Goal: Information Seeking & Learning: Learn about a topic

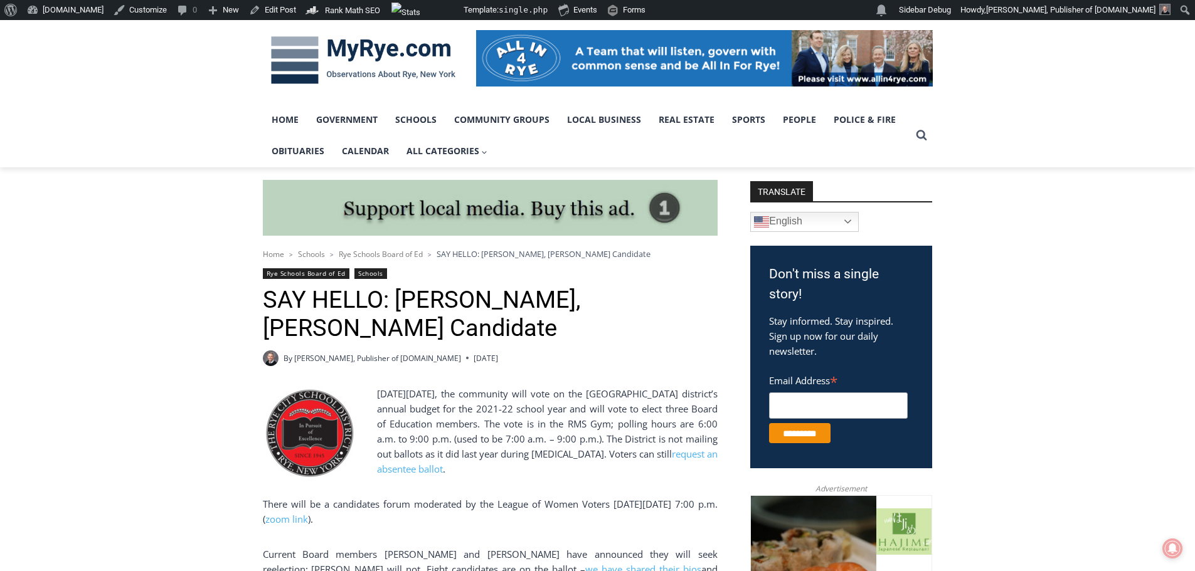
scroll to position [188, 0]
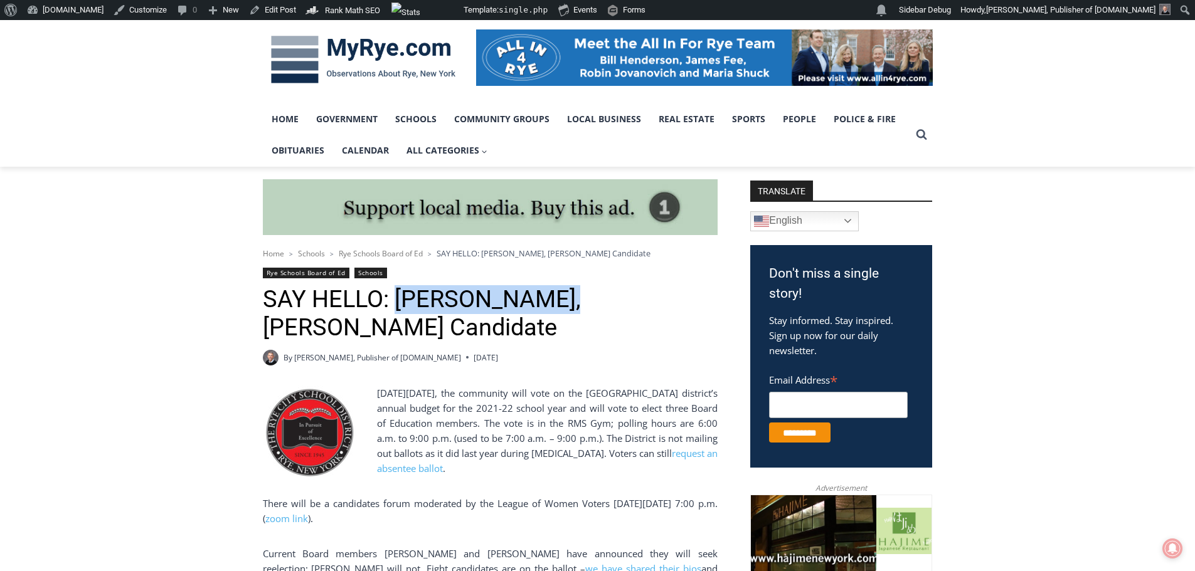
drag, startPoint x: 397, startPoint y: 304, endPoint x: 554, endPoint y: 307, distance: 157.4
click at [559, 307] on h1 "SAY HELLO: Kelsey Johnson, BOE Candidate" at bounding box center [490, 313] width 455 height 57
copy h1 "Kelsey Johnson"
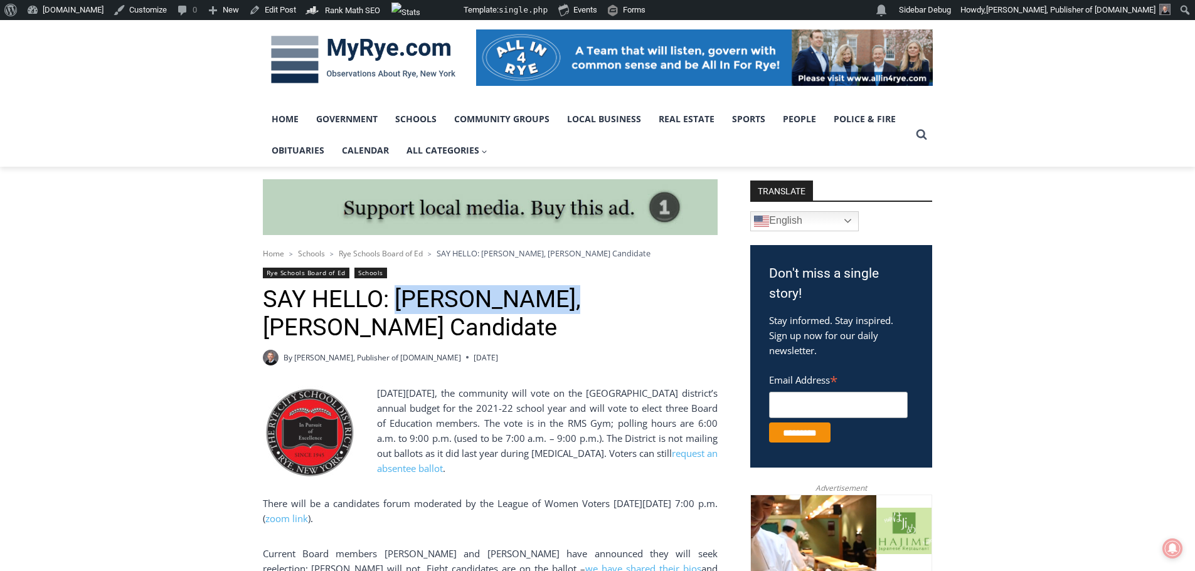
copy h1 "Kelsey Johnson"
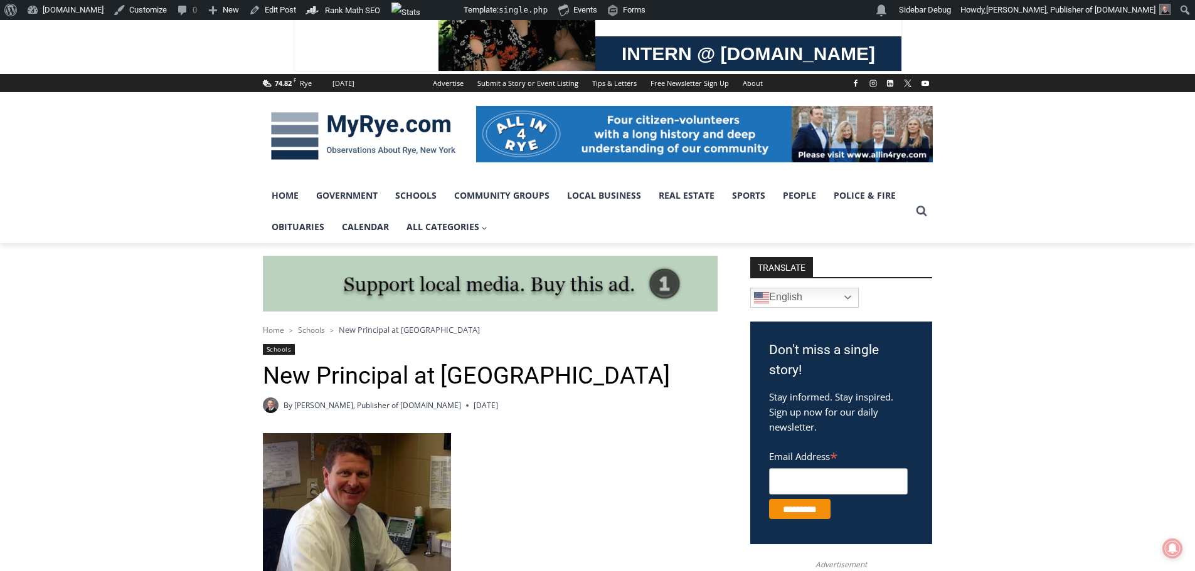
scroll to position [376, 0]
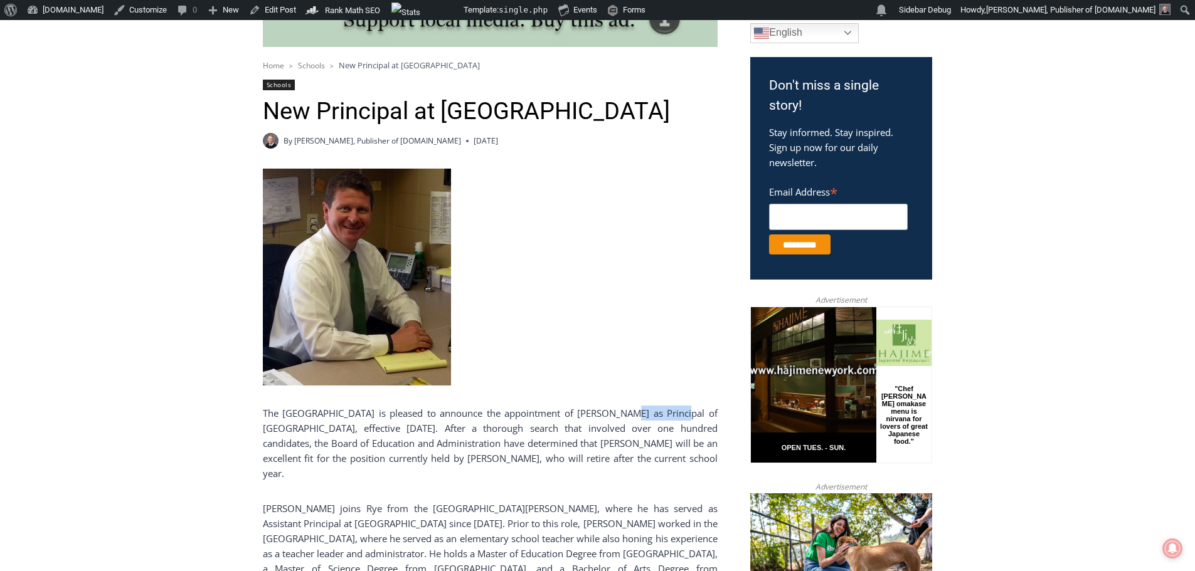
drag, startPoint x: 595, startPoint y: 418, endPoint x: 652, endPoint y: 419, distance: 56.4
click at [652, 419] on p "The Rye City School District is pleased to announce the appointment of Mr. Jame…" at bounding box center [490, 443] width 455 height 75
copy p "James Boylan"
